Goal: Information Seeking & Learning: Compare options

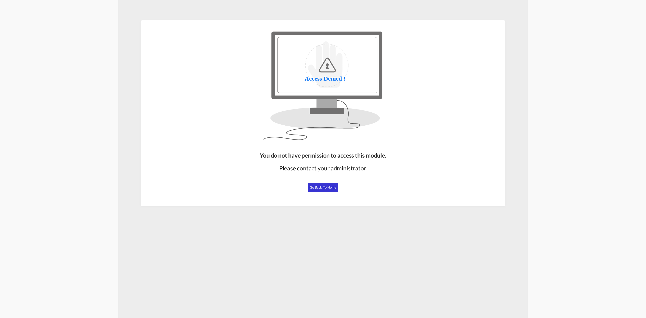
click at [323, 186] on span "Go Back to Home" at bounding box center [323, 187] width 27 height 4
